Goal: Information Seeking & Learning: Learn about a topic

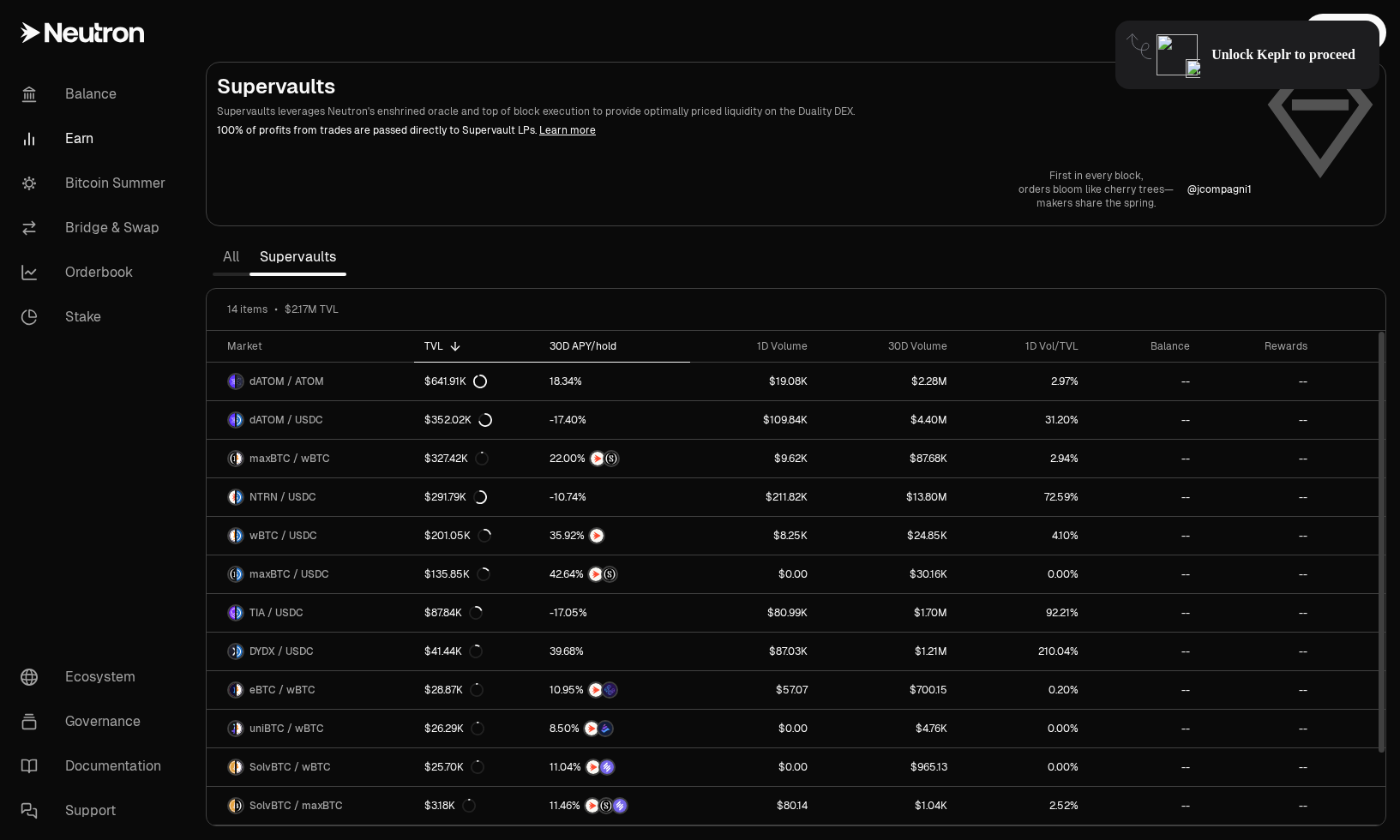
click at [596, 346] on div "30D APY/hold" at bounding box center [615, 346] width 131 height 14
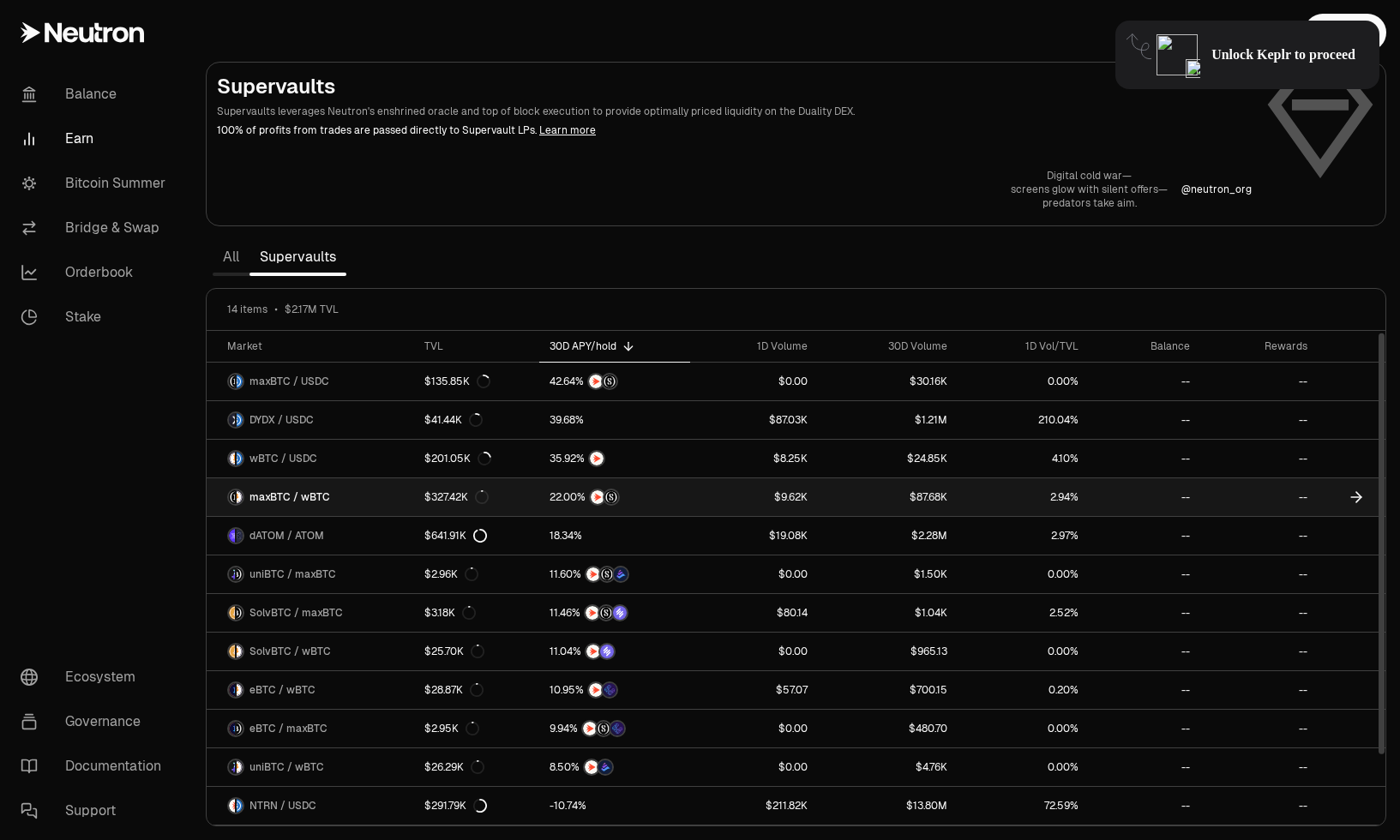
scroll to position [3, 0]
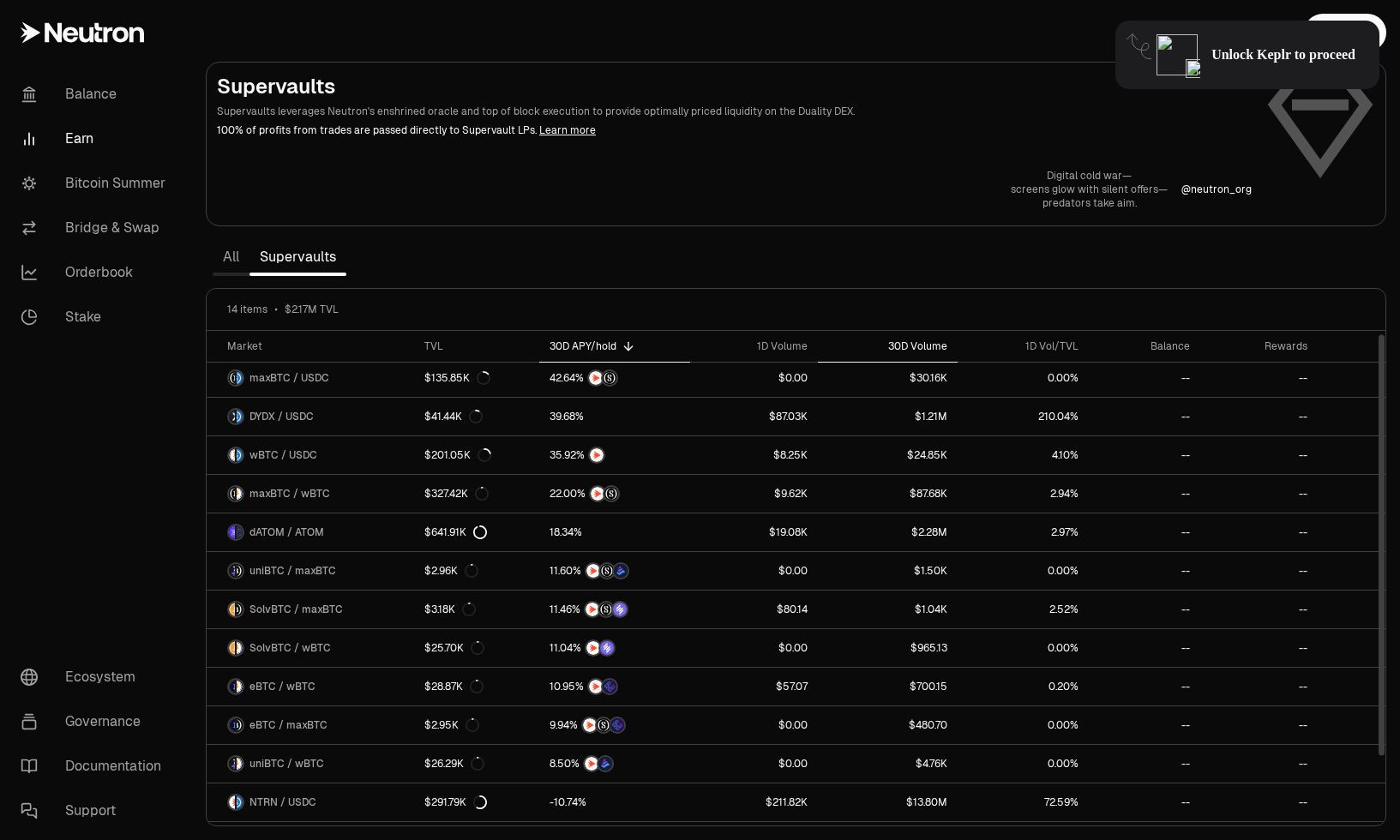
click at [939, 343] on div "30D Volume" at bounding box center [887, 346] width 119 height 14
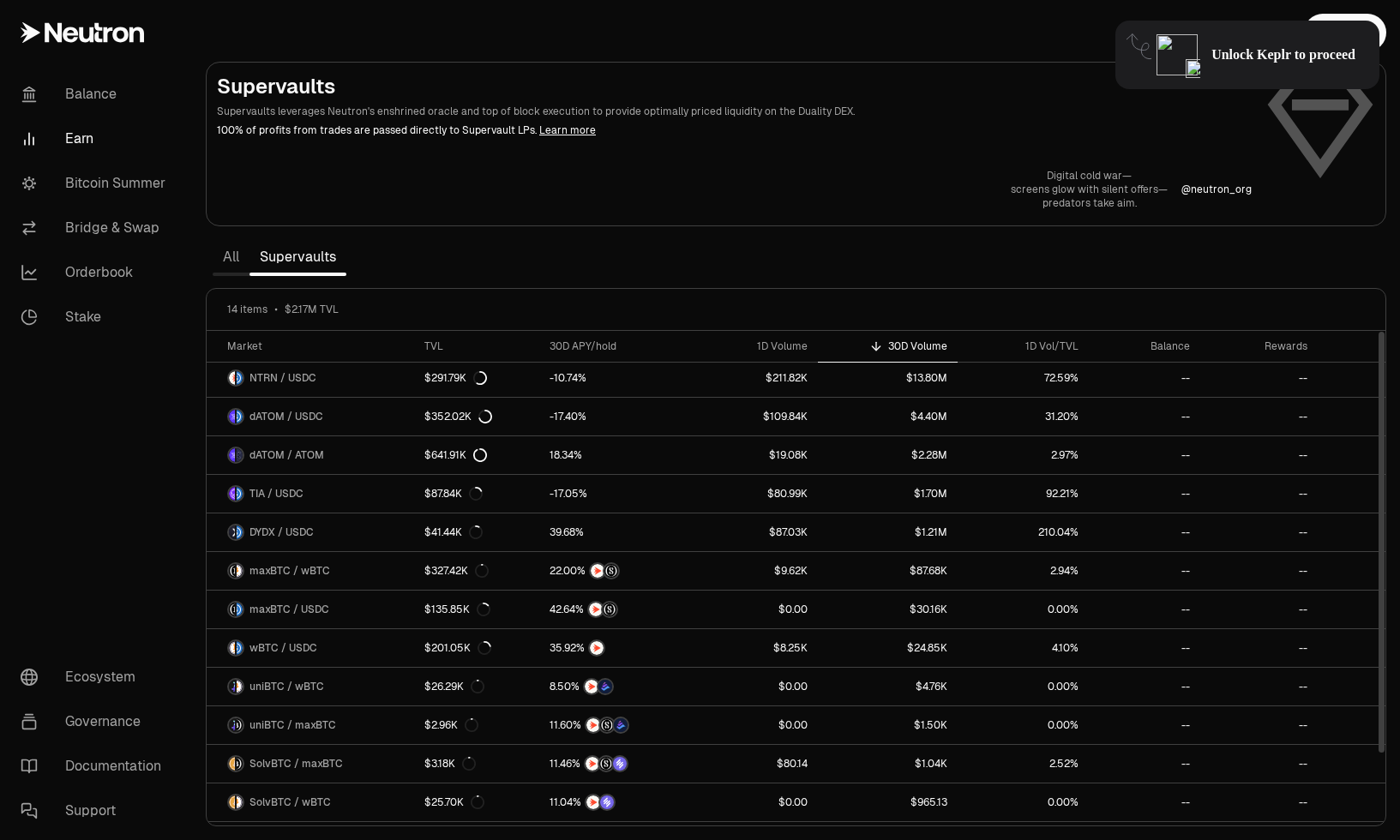
scroll to position [0, 0]
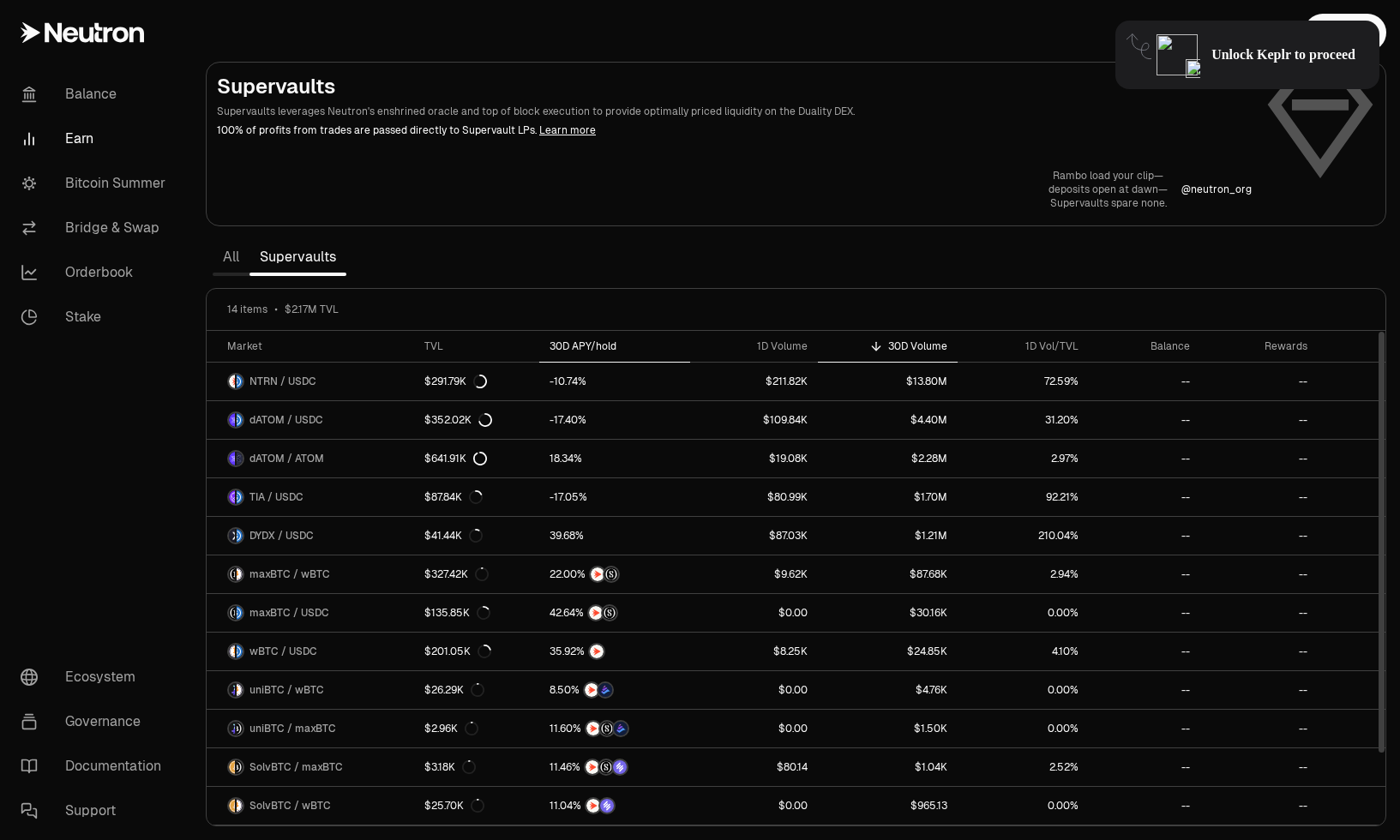
click at [594, 342] on div "30D APY/hold" at bounding box center [615, 346] width 131 height 14
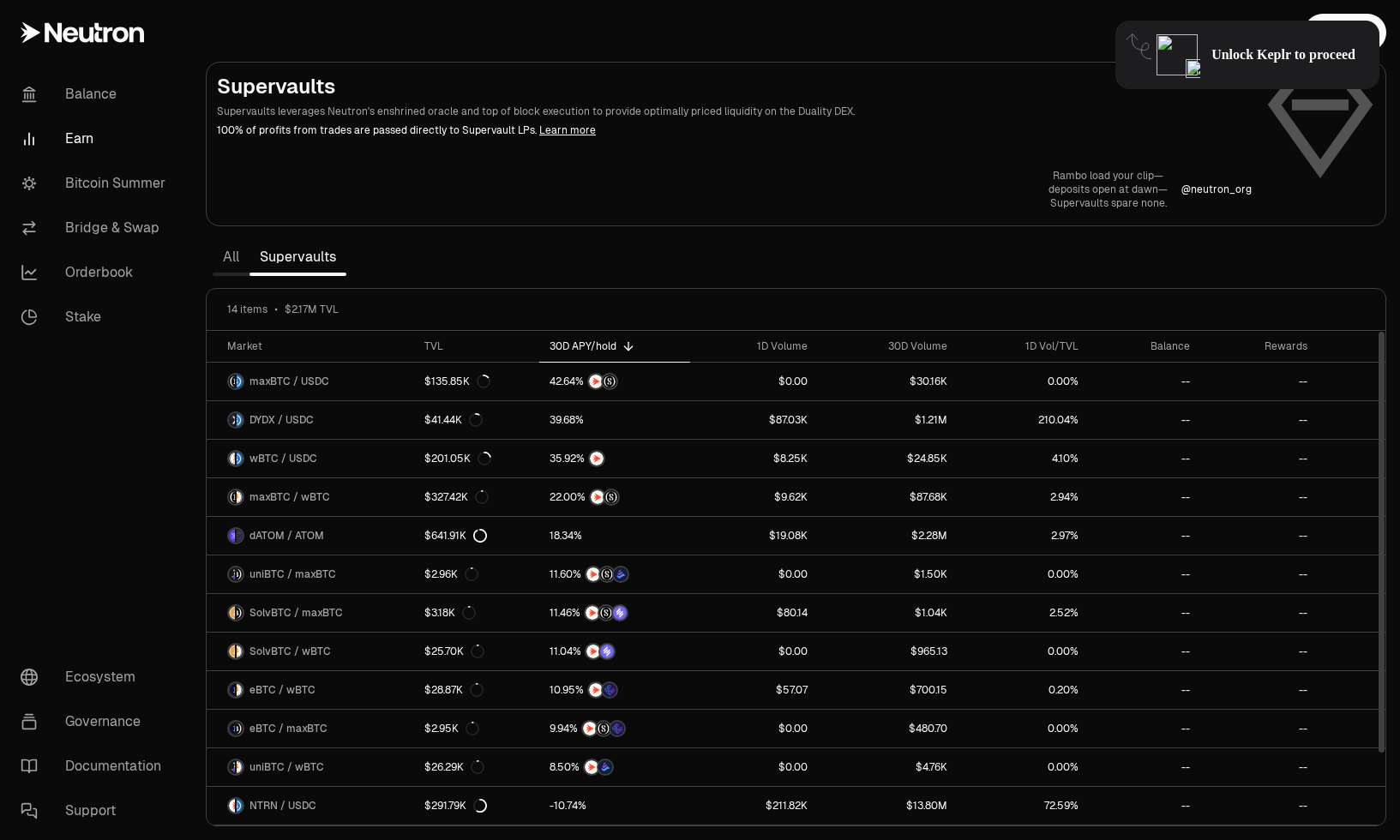
click at [593, 342] on div "30D APY/hold" at bounding box center [615, 346] width 131 height 14
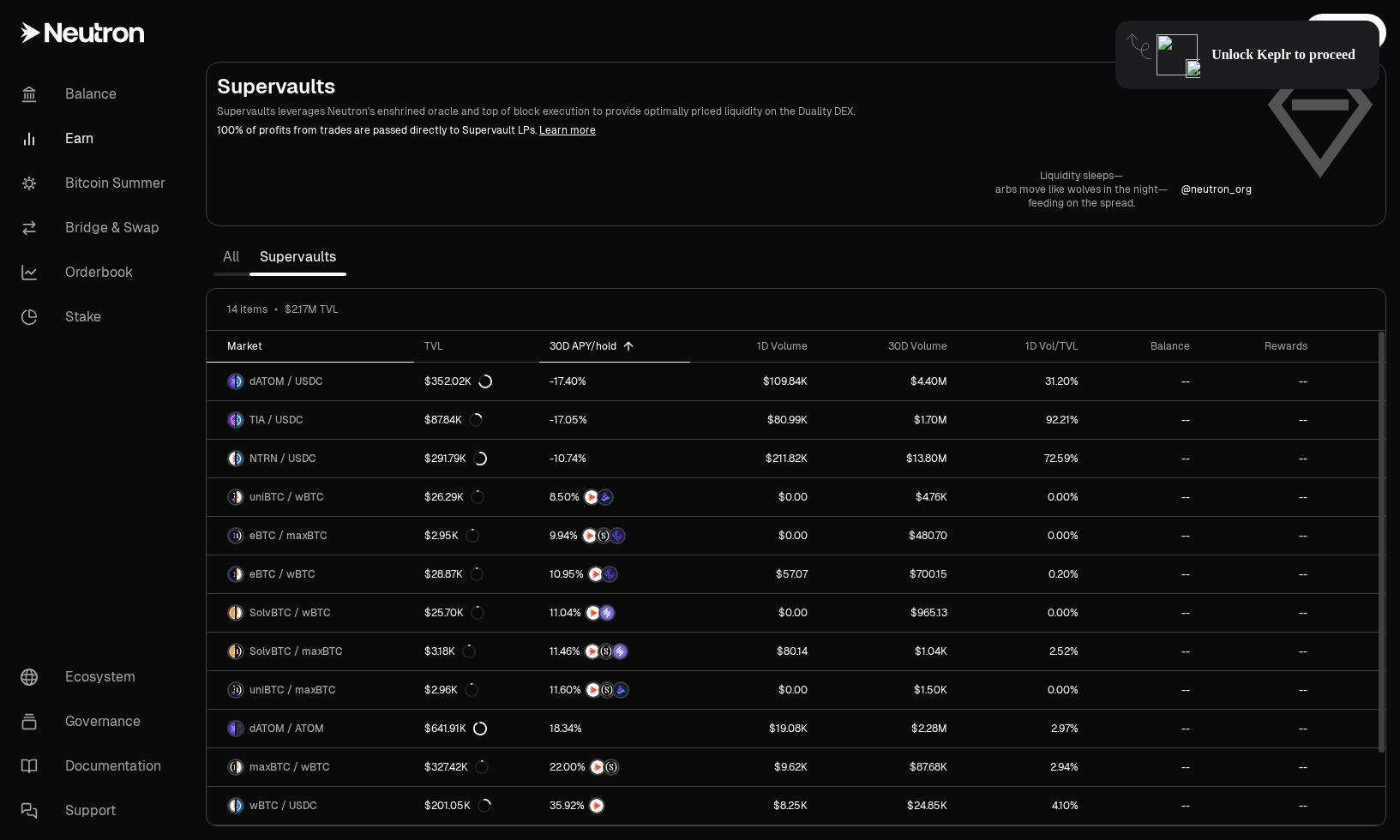
click at [244, 344] on div "Market" at bounding box center [315, 346] width 177 height 14
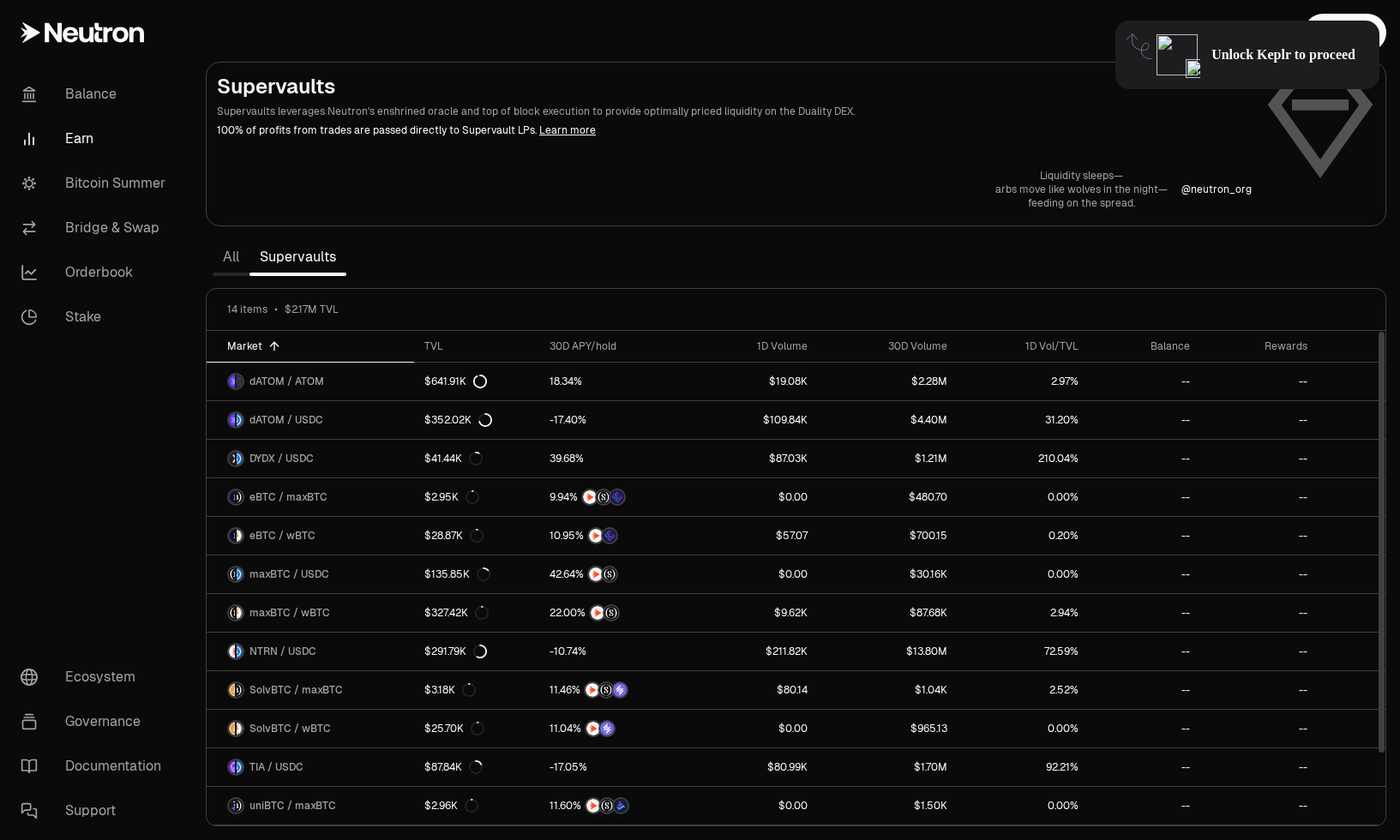
click at [246, 343] on div "Market" at bounding box center [315, 346] width 177 height 14
